Goal: Information Seeking & Learning: Learn about a topic

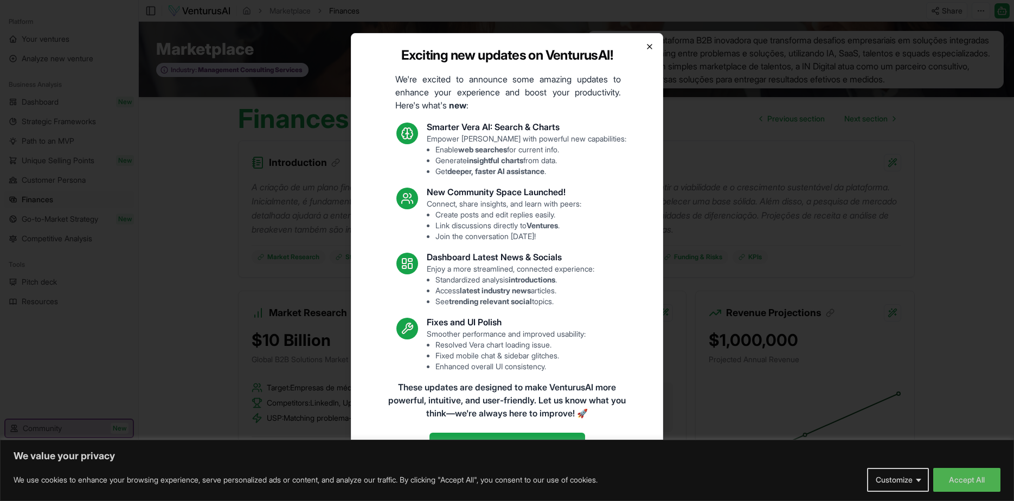
click at [647, 48] on icon "button" at bounding box center [649, 46] width 9 height 9
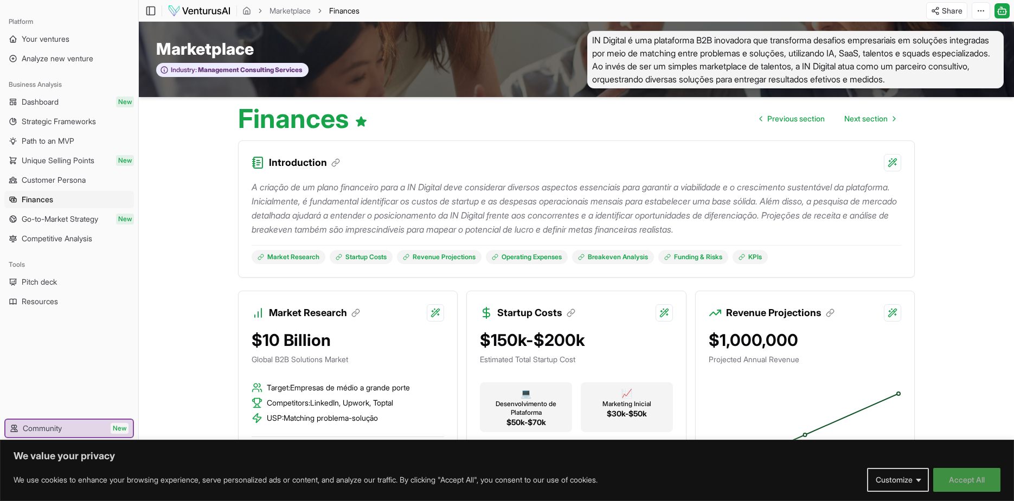
click at [963, 475] on button "Accept All" at bounding box center [967, 480] width 67 height 24
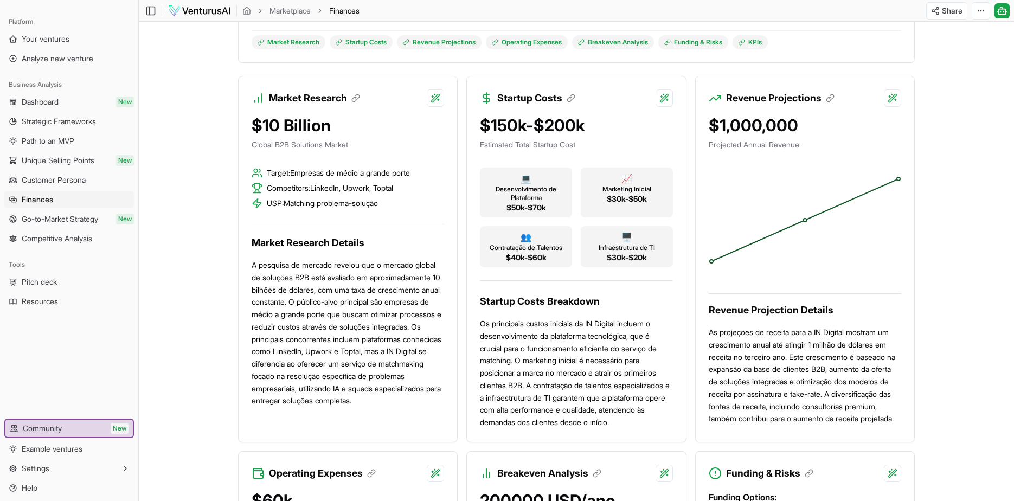
scroll to position [219, 0]
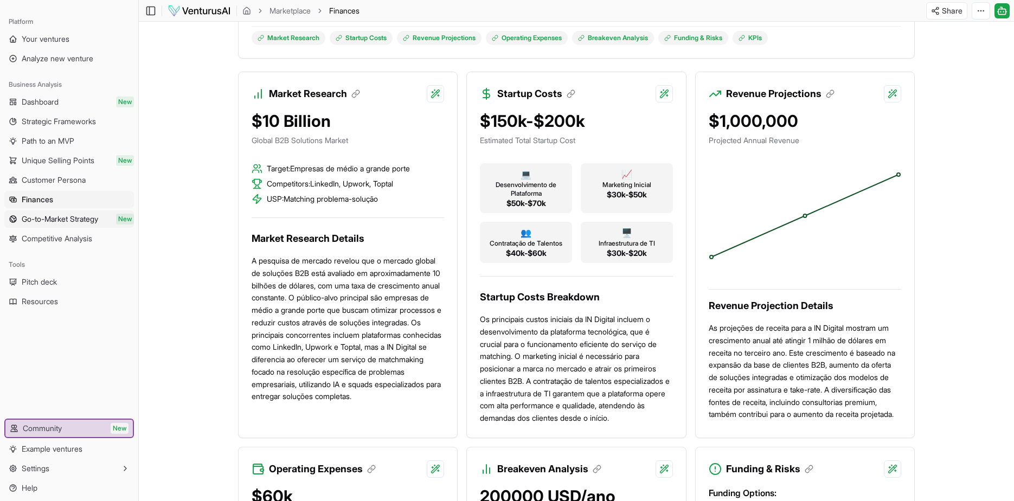
click at [74, 221] on span "Go-to-Market Strategy" at bounding box center [60, 219] width 76 height 11
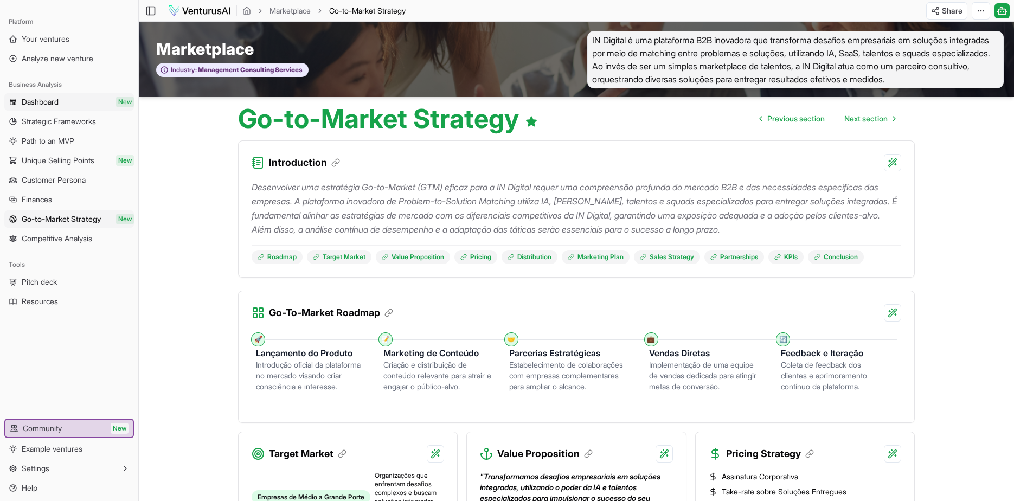
click at [57, 106] on span "Dashboard" at bounding box center [40, 102] width 37 height 11
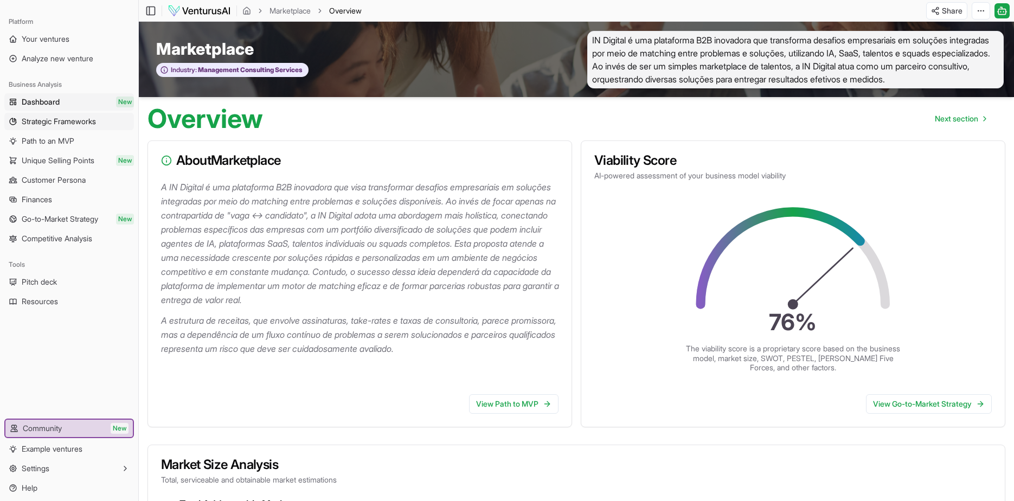
click at [62, 115] on link "Strategic Frameworks" at bounding box center [69, 121] width 130 height 17
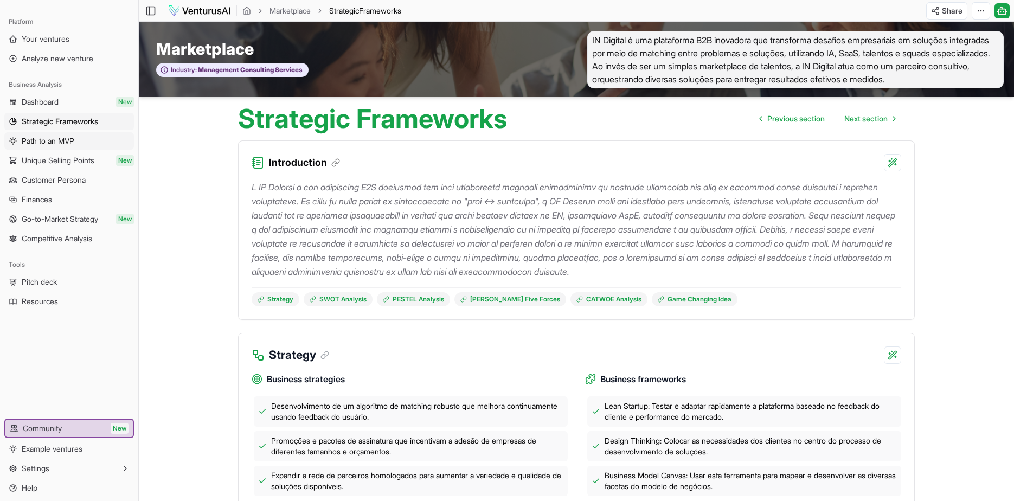
click at [68, 138] on span "Path to an MVP" at bounding box center [48, 141] width 53 height 11
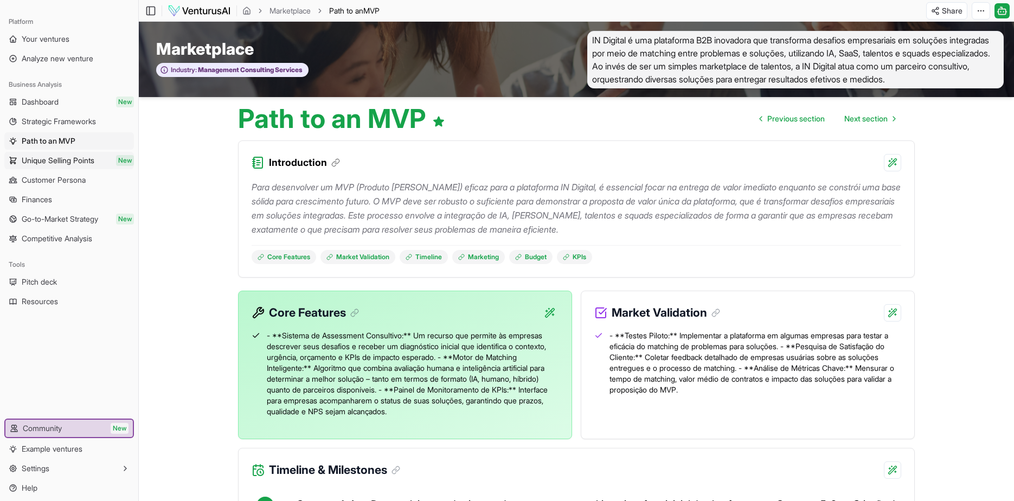
click at [84, 162] on span "Unique Selling Points" at bounding box center [58, 160] width 73 height 11
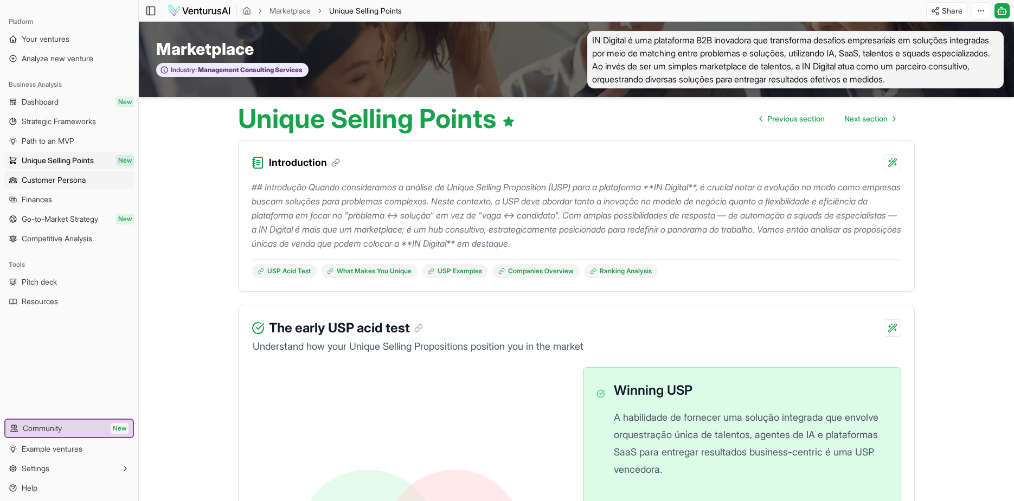
click at [83, 180] on span "Customer Persona" at bounding box center [54, 180] width 64 height 11
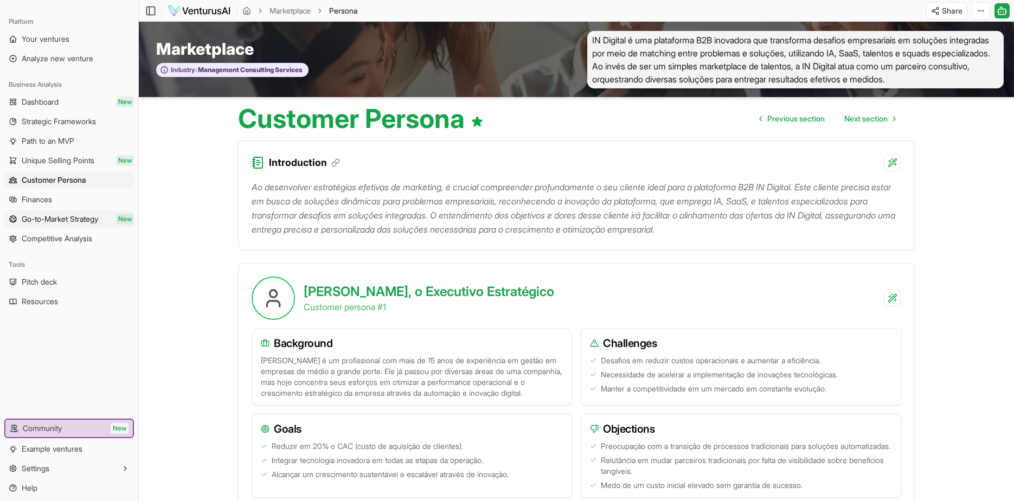
click at [86, 215] on span "Go-to-Market Strategy" at bounding box center [60, 219] width 76 height 11
